Goal: Transaction & Acquisition: Purchase product/service

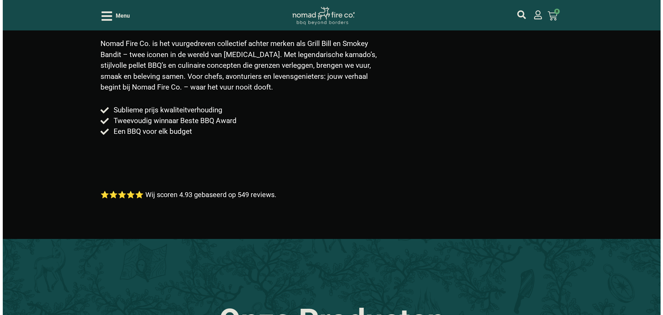
scroll to position [104, 0]
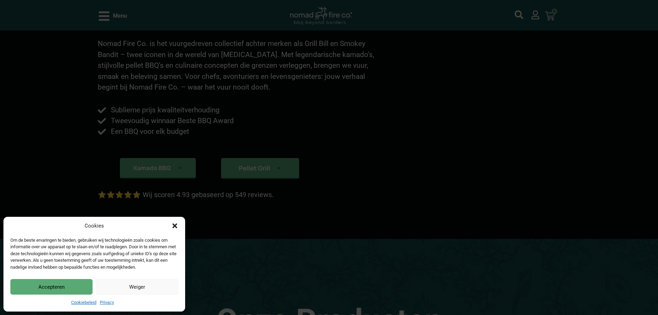
click at [108, 195] on div "Cookies Om de beste ervaringen te bieden, gebruiken wij technologieën zoals coo…" at bounding box center [329, 157] width 658 height 315
click at [89, 109] on div "Cookies Om de beste ervaringen te bieden, gebruiken wij technologieën zoals coo…" at bounding box center [329, 157] width 658 height 315
click at [174, 228] on icon "Dialog sluiten" at bounding box center [174, 225] width 7 height 7
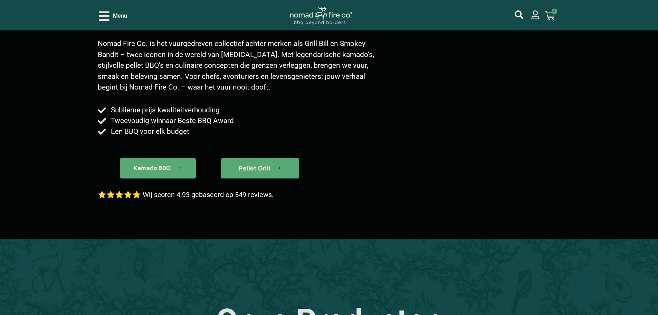
click at [112, 11] on div "Menu" at bounding box center [113, 16] width 28 height 12
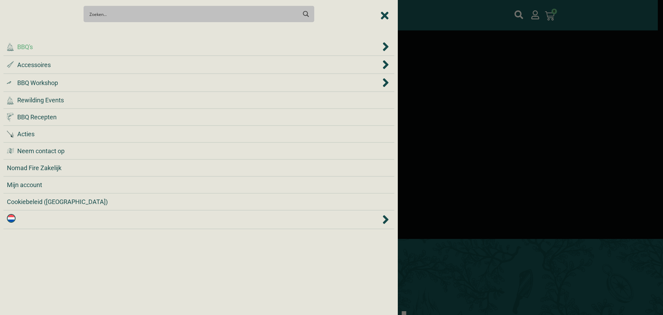
click at [89, 48] on div ".cls-1 { fill: #042e2c; } BBQ's" at bounding box center [194, 46] width 374 height 9
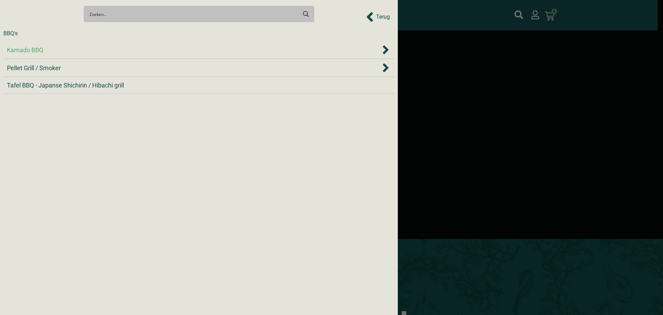
click at [69, 47] on div "Kamado BBQ" at bounding box center [194, 49] width 374 height 9
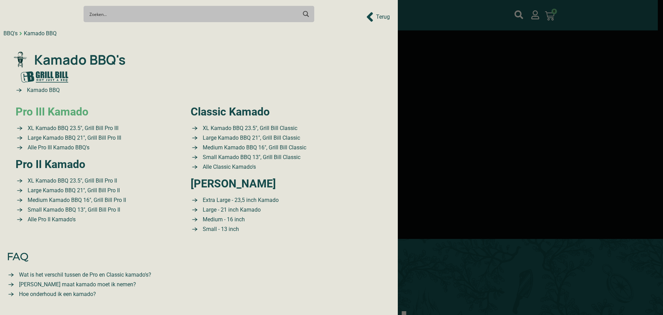
click at [64, 110] on link "Pro III Kamado" at bounding box center [52, 111] width 73 height 13
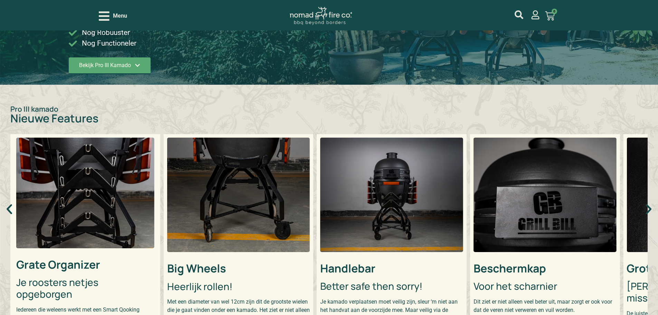
scroll to position [69, 0]
